Goal: Information Seeking & Learning: Learn about a topic

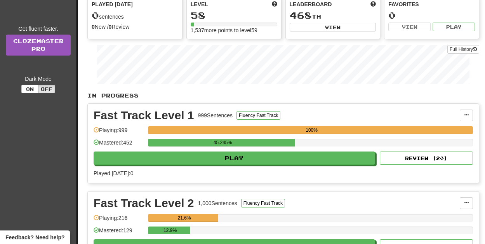
scroll to position [91, 0]
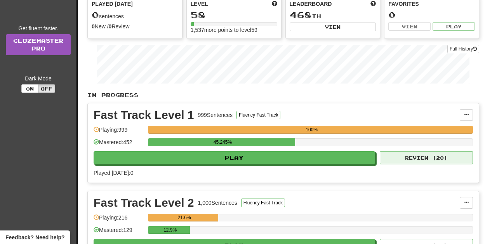
click at [417, 161] on button "Review ( 20 )" at bounding box center [426, 157] width 93 height 13
select select "**"
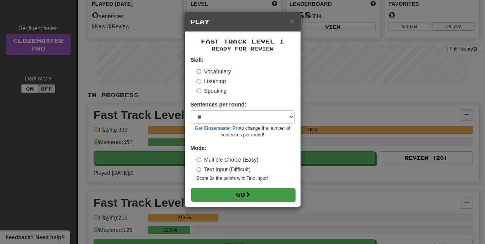
click at [237, 196] on button "Go" at bounding box center [243, 194] width 104 height 13
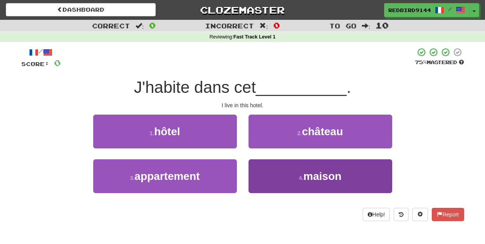
click at [269, 180] on button "4 . maison" at bounding box center [320, 176] width 144 height 34
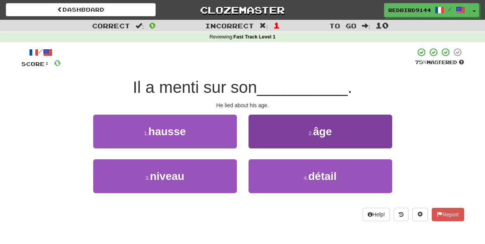
click at [287, 130] on button "2 . âge" at bounding box center [320, 132] width 144 height 34
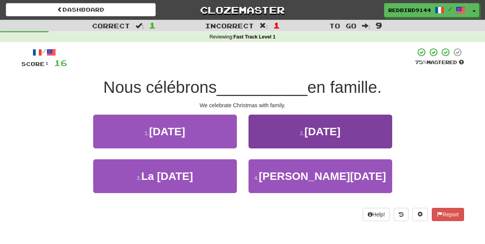
click at [324, 129] on span "Noël" at bounding box center [322, 131] width 36 height 12
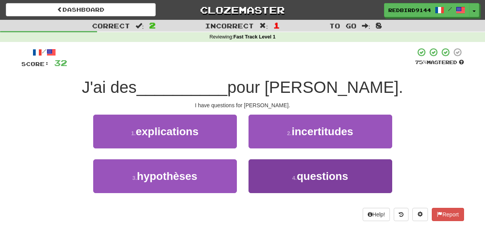
click at [335, 173] on span "questions" at bounding box center [322, 176] width 51 height 12
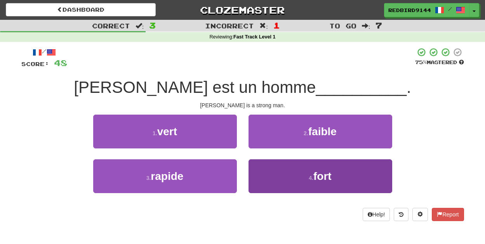
click at [316, 178] on span "fort" at bounding box center [322, 176] width 18 height 12
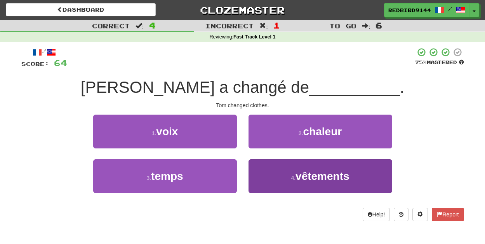
click at [332, 177] on span "vêtements" at bounding box center [322, 176] width 54 height 12
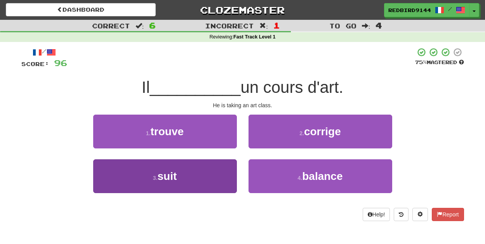
click at [184, 172] on button "3 . suit" at bounding box center [165, 176] width 144 height 34
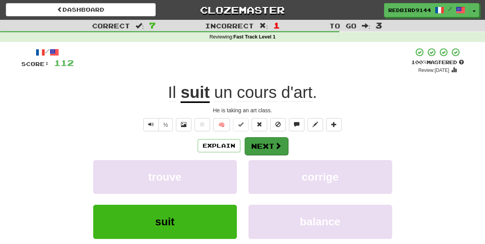
click at [269, 145] on button "Next" at bounding box center [266, 146] width 43 height 18
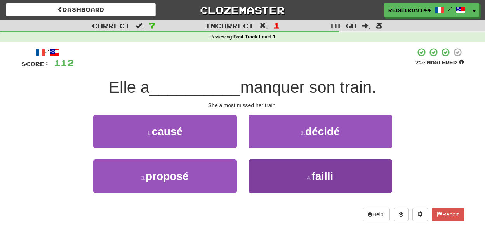
click at [313, 179] on span "failli" at bounding box center [322, 176] width 22 height 12
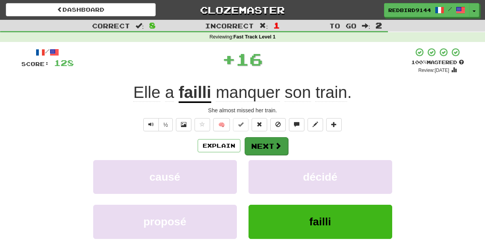
click at [263, 143] on button "Next" at bounding box center [266, 146] width 43 height 18
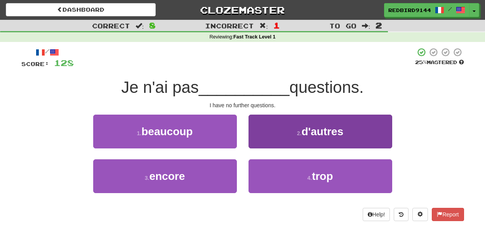
click at [283, 131] on button "2 . d'autres" at bounding box center [320, 132] width 144 height 34
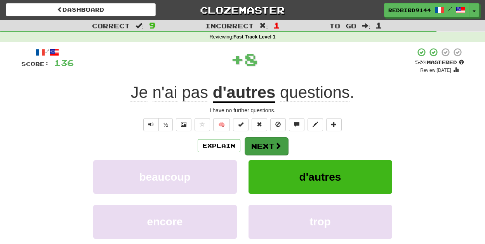
click at [266, 145] on button "Next" at bounding box center [266, 146] width 43 height 18
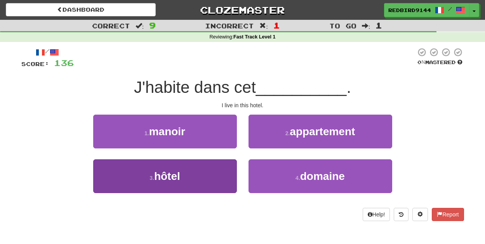
click at [212, 184] on button "3 . hôtel" at bounding box center [165, 176] width 144 height 34
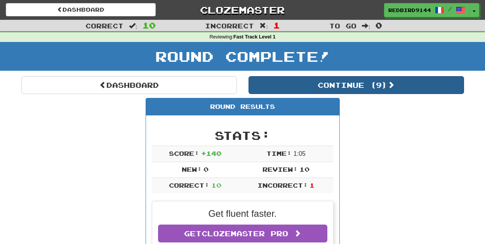
click at [350, 86] on button "Continue ( 9 )" at bounding box center [355, 85] width 215 height 18
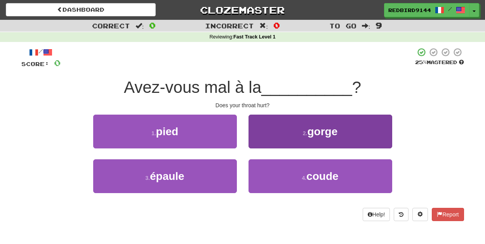
click at [316, 127] on span "gorge" at bounding box center [322, 131] width 30 height 12
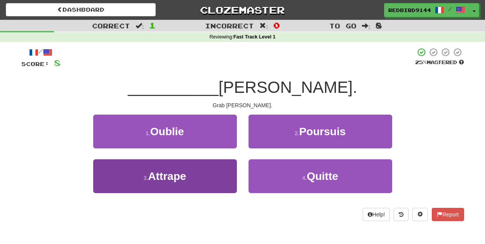
click at [205, 175] on button "3 . Attrape" at bounding box center [165, 176] width 144 height 34
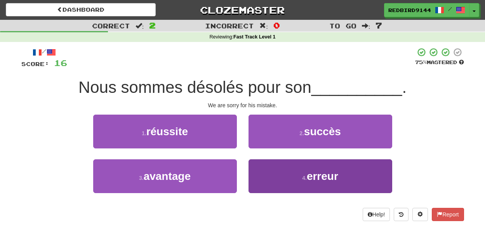
click at [272, 175] on button "4 . erreur" at bounding box center [320, 176] width 144 height 34
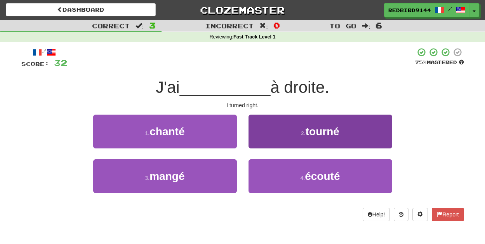
click at [286, 142] on button "2 . tourné" at bounding box center [320, 132] width 144 height 34
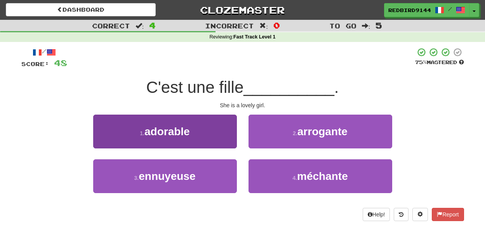
click at [196, 135] on button "1 . adorable" at bounding box center [165, 132] width 144 height 34
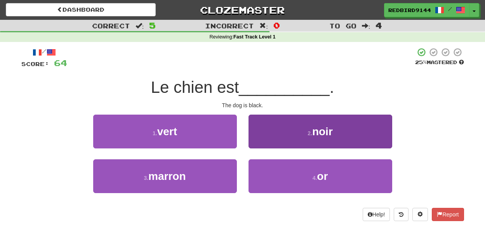
click at [282, 144] on button "2 . noir" at bounding box center [320, 132] width 144 height 34
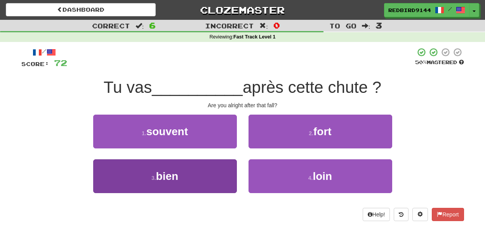
click at [197, 182] on button "3 . bien" at bounding box center [165, 176] width 144 height 34
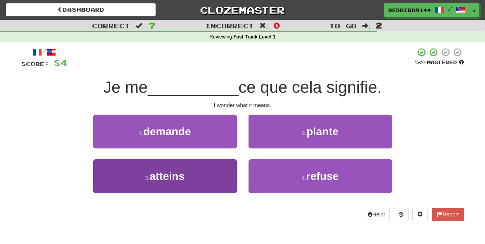
click at [201, 167] on button "3 . atteins" at bounding box center [165, 176] width 144 height 34
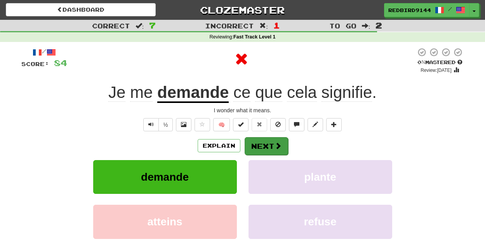
click at [270, 152] on button "Next" at bounding box center [266, 146] width 43 height 18
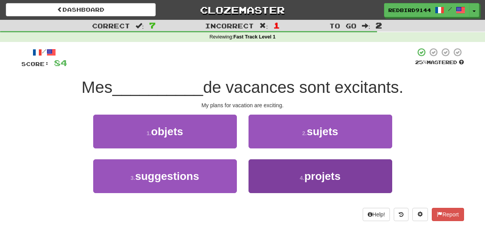
click at [273, 183] on button "4 . projets" at bounding box center [320, 176] width 144 height 34
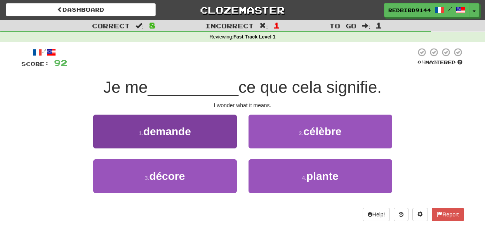
click at [181, 123] on button "1 . demande" at bounding box center [165, 132] width 144 height 34
